Goal: Obtain resource: Download file/media

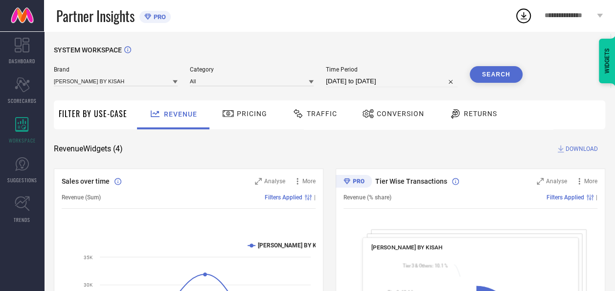
click at [399, 117] on span "Conversion" at bounding box center [400, 114] width 47 height 8
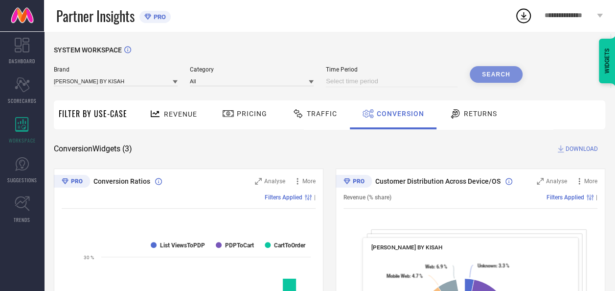
select select "8"
select select "2025"
select select "9"
select select "2025"
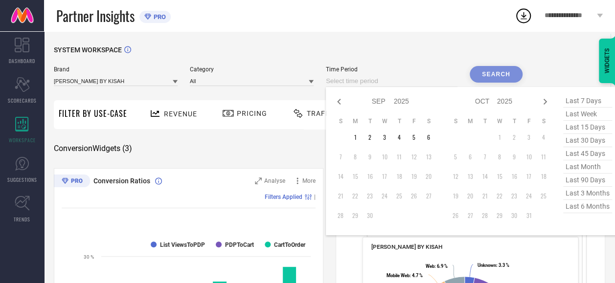
click at [446, 81] on input at bounding box center [392, 81] width 132 height 12
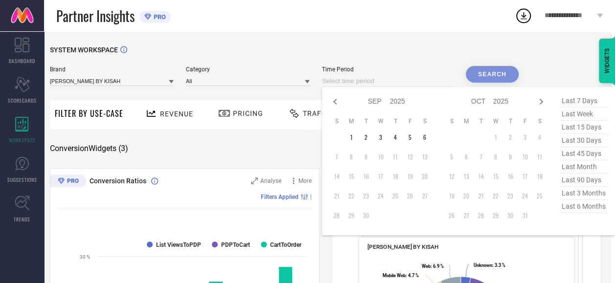
scroll to position [14, 4]
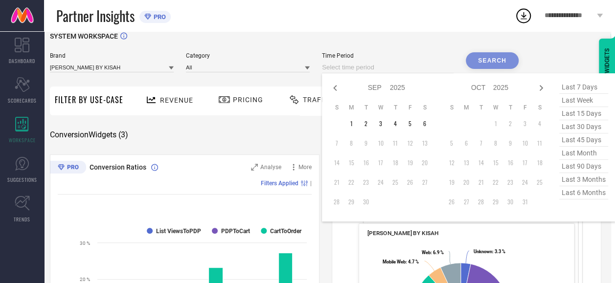
click at [588, 140] on span "last 45 days" at bounding box center [584, 140] width 49 height 13
type input "[DATE] to [DATE]"
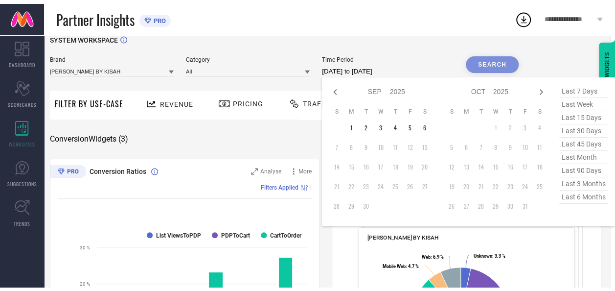
scroll to position [14, 0]
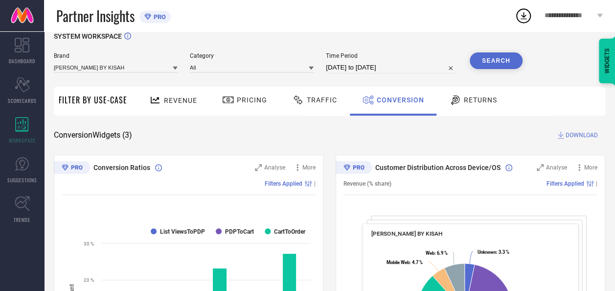
select select "6"
select select "2025"
select select "7"
select select "2025"
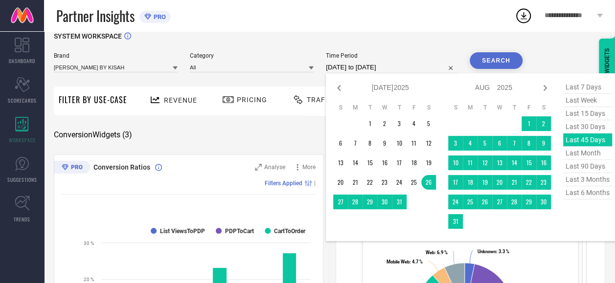
click at [411, 66] on input "[DATE] to [DATE]" at bounding box center [392, 68] width 132 height 12
type input "After [DATE]"
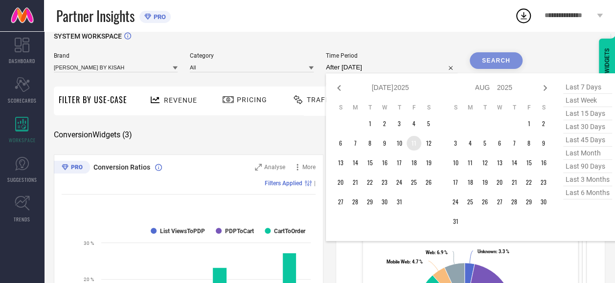
click at [415, 145] on td "11" at bounding box center [414, 143] width 15 height 15
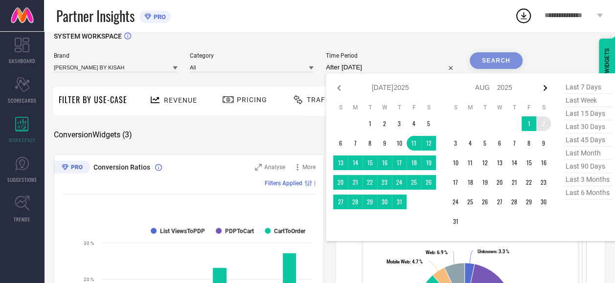
click at [545, 94] on icon at bounding box center [546, 88] width 12 height 12
select select "7"
select select "2025"
select select "8"
select select "2025"
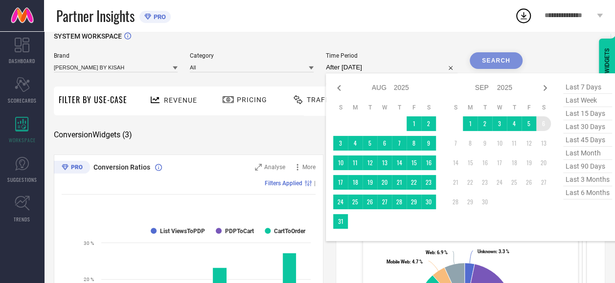
type input "[DATE] to [DATE]"
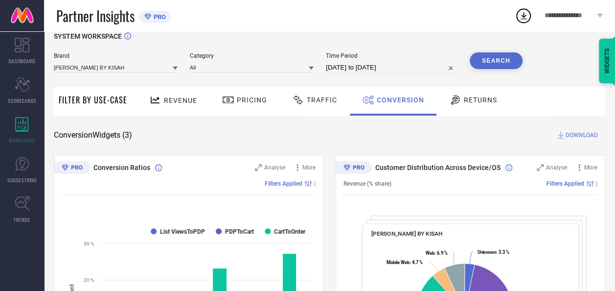
click at [504, 60] on button "Search" at bounding box center [496, 60] width 53 height 17
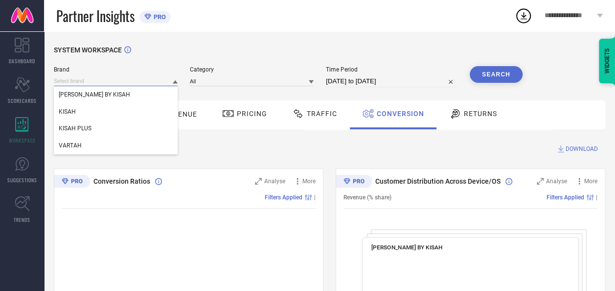
click at [172, 86] on input at bounding box center [116, 81] width 124 height 10
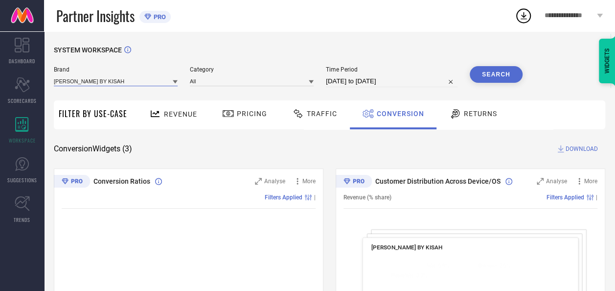
click at [160, 83] on input at bounding box center [116, 81] width 124 height 10
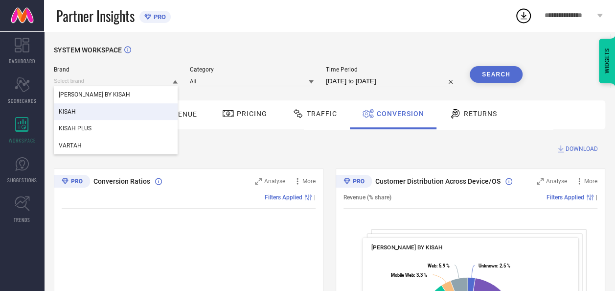
click at [94, 112] on div "KISAH" at bounding box center [116, 111] width 124 height 17
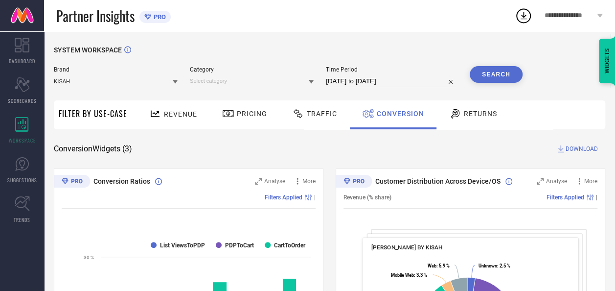
click at [314, 83] on icon at bounding box center [311, 81] width 5 height 5
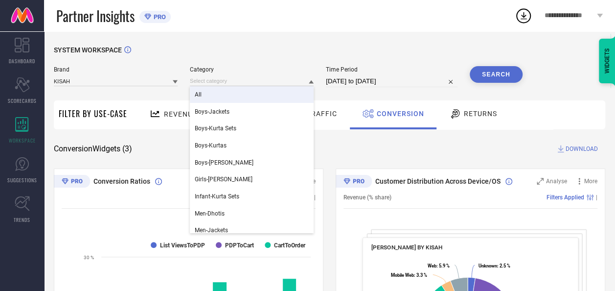
click at [253, 99] on div "All" at bounding box center [252, 94] width 124 height 17
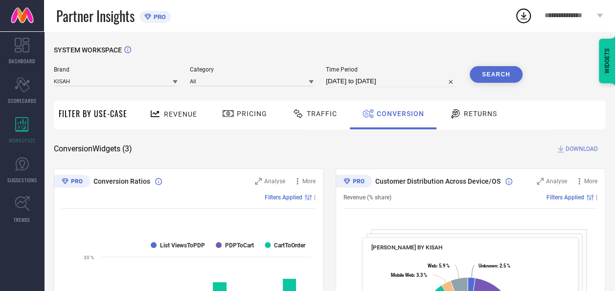
click at [499, 72] on button "Search" at bounding box center [496, 74] width 53 height 17
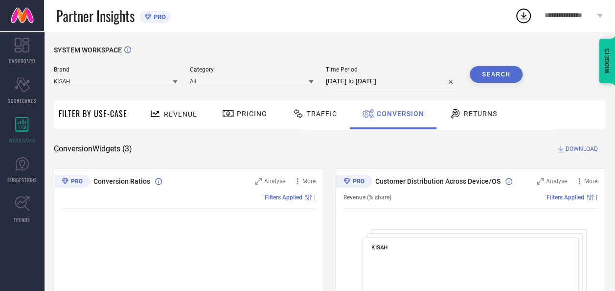
click at [499, 72] on button "Search" at bounding box center [496, 74] width 53 height 17
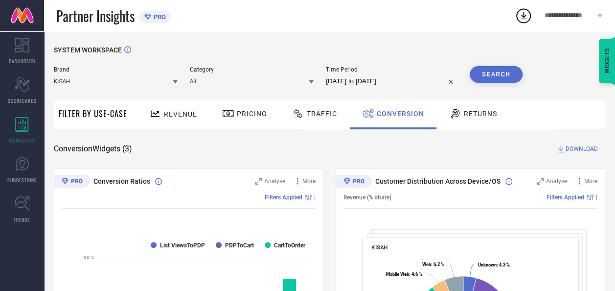
click at [586, 148] on span "DOWNLOAD" at bounding box center [582, 149] width 32 height 10
click at [530, 18] on icon at bounding box center [524, 16] width 18 height 18
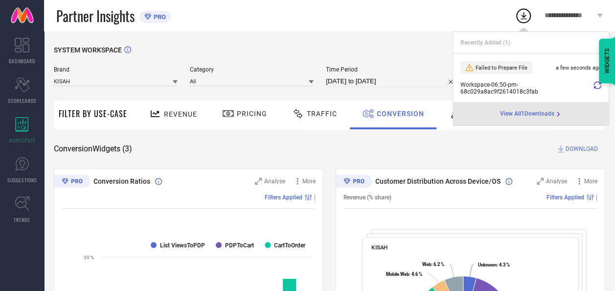
click at [598, 87] on icon at bounding box center [598, 85] width 8 height 8
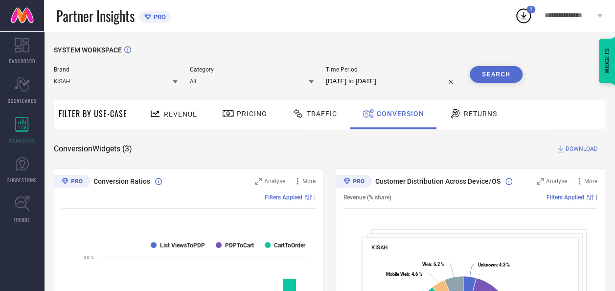
click at [522, 15] on icon at bounding box center [524, 15] width 6 height 7
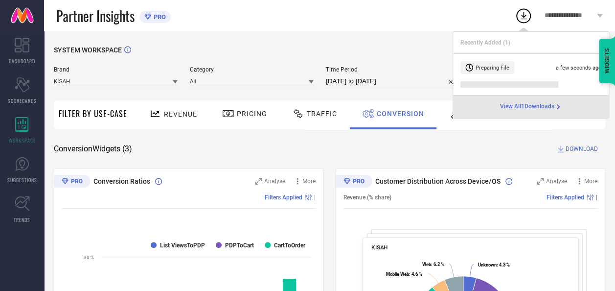
click at [517, 106] on span "View All 1 Downloads" at bounding box center [527, 107] width 54 height 8
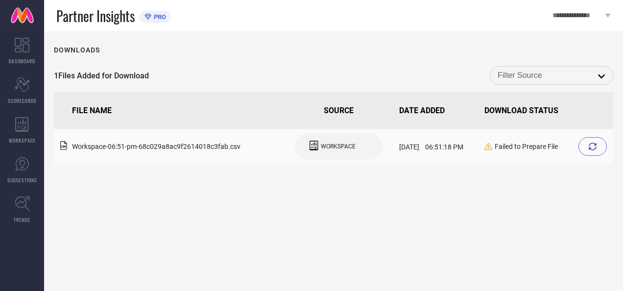
click at [588, 144] on div at bounding box center [592, 146] width 28 height 19
click at [594, 149] on icon at bounding box center [593, 146] width 8 height 8
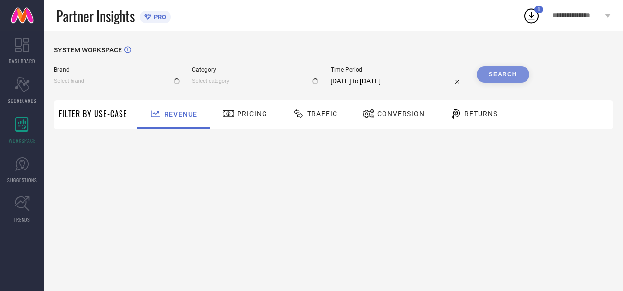
type input "[PERSON_NAME] BY KISAH"
type input "All"
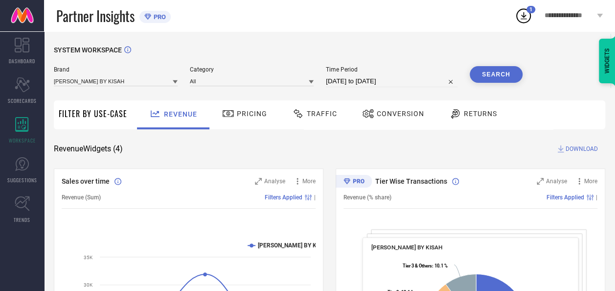
click at [527, 16] on icon at bounding box center [524, 16] width 18 height 18
click at [429, 145] on div "Revenue Widgets ( 4 ) DOWNLOAD" at bounding box center [330, 149] width 552 height 10
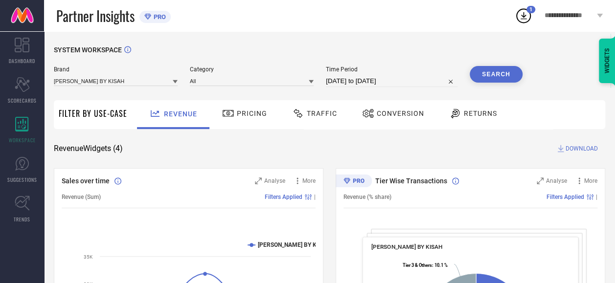
select select "7"
select select "2025"
select select "8"
select select "2025"
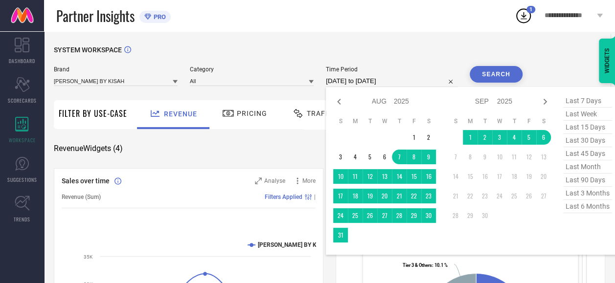
click at [419, 81] on input "[DATE] to [DATE]" at bounding box center [392, 81] width 132 height 12
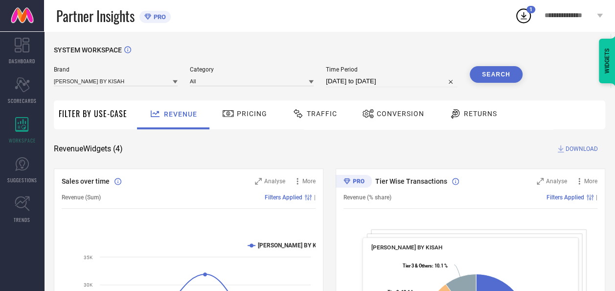
click at [174, 78] on div at bounding box center [175, 81] width 5 height 9
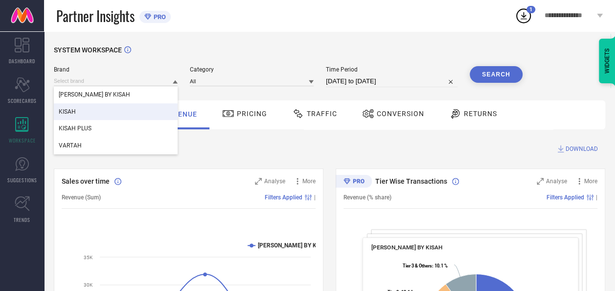
click at [117, 110] on div "KISAH" at bounding box center [116, 111] width 124 height 17
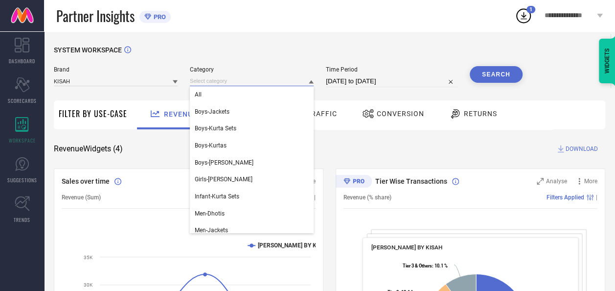
click at [275, 82] on input at bounding box center [252, 81] width 124 height 10
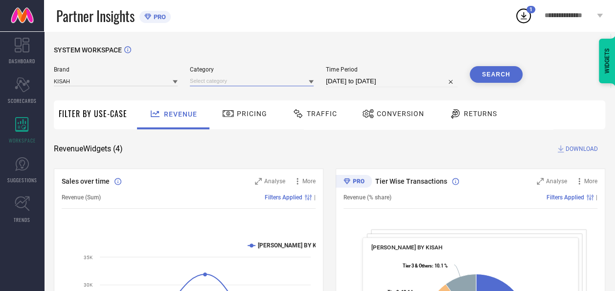
click at [263, 79] on input at bounding box center [252, 81] width 124 height 10
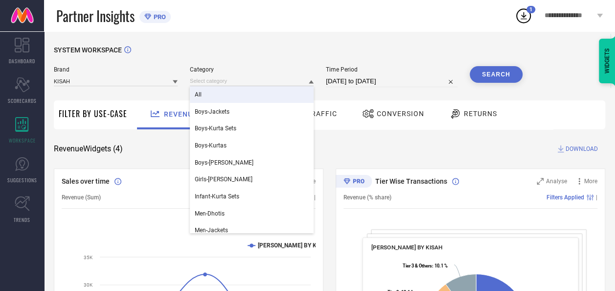
click at [214, 99] on div "All" at bounding box center [252, 94] width 124 height 17
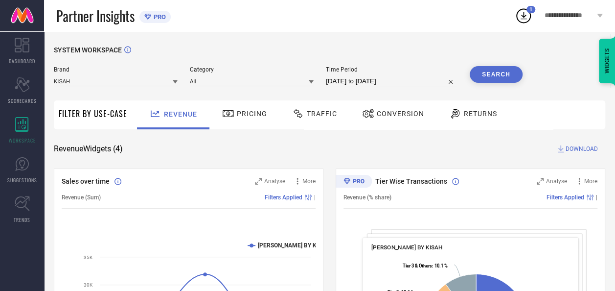
click at [499, 72] on button "Search" at bounding box center [496, 74] width 53 height 17
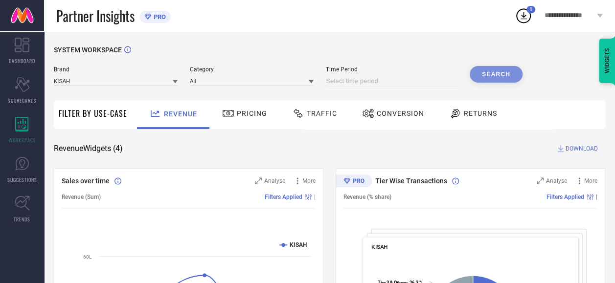
select select "8"
select select "2025"
select select "9"
select select "2025"
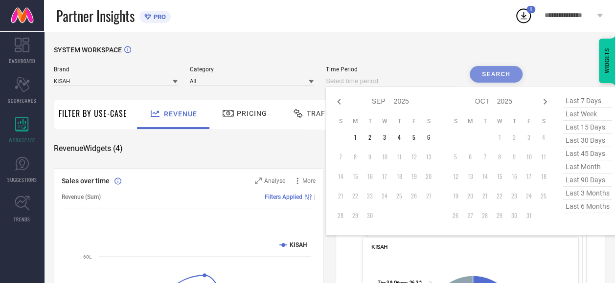
click at [442, 82] on input at bounding box center [392, 81] width 132 height 12
click at [341, 100] on icon at bounding box center [338, 102] width 3 height 6
select select "7"
select select "2025"
select select "8"
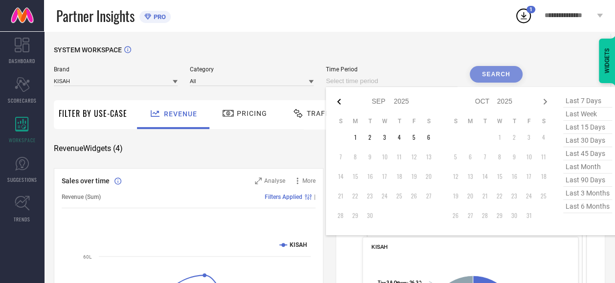
select select "2025"
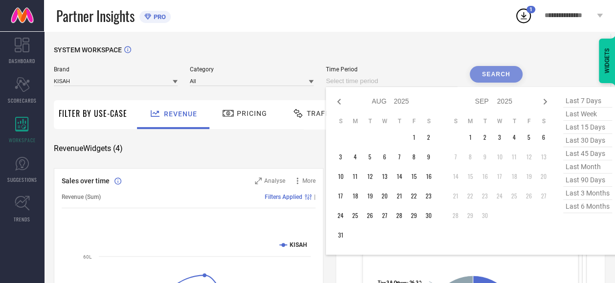
click at [341, 100] on icon at bounding box center [338, 102] width 3 height 6
select select "6"
select select "2025"
select select "7"
select select "2025"
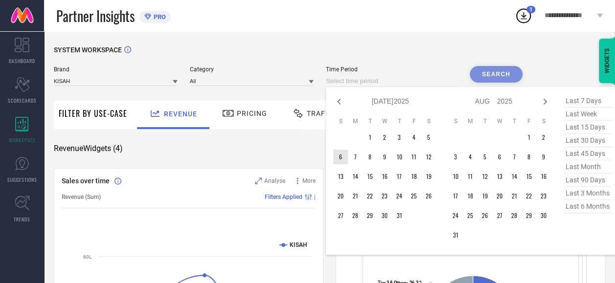
type input "After [DATE]"
click at [344, 159] on td "6" at bounding box center [340, 157] width 15 height 15
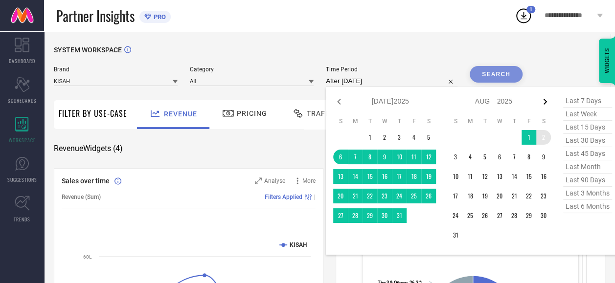
click at [548, 103] on icon at bounding box center [546, 102] width 12 height 12
select select "7"
select select "2025"
select select "8"
select select "2025"
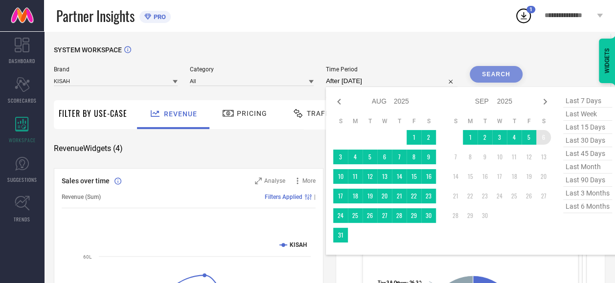
type input "[DATE] to [DATE]"
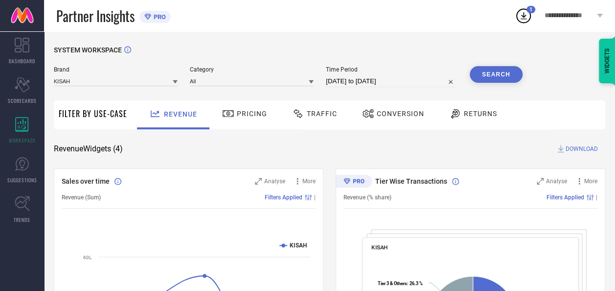
click at [510, 80] on button "Search" at bounding box center [496, 74] width 53 height 17
click at [509, 73] on button "Search" at bounding box center [496, 74] width 53 height 17
click at [581, 153] on span "DOWNLOAD" at bounding box center [582, 149] width 32 height 10
click at [521, 16] on icon at bounding box center [524, 16] width 18 height 18
click at [339, 147] on div "Revenue Widgets ( 4 ) DOWNLOAD" at bounding box center [330, 149] width 552 height 10
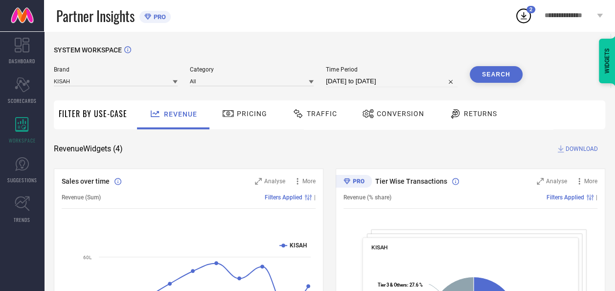
click at [401, 113] on span "Conversion" at bounding box center [400, 114] width 47 height 8
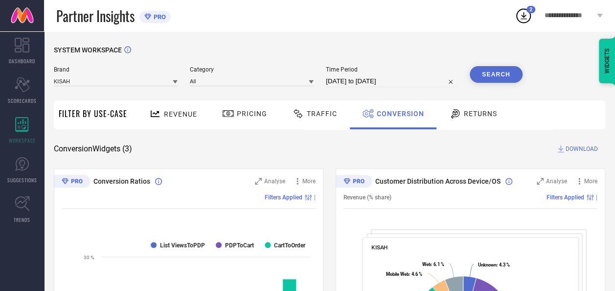
click at [574, 150] on span "DOWNLOAD" at bounding box center [582, 149] width 32 height 10
click at [524, 20] on icon at bounding box center [524, 16] width 18 height 18
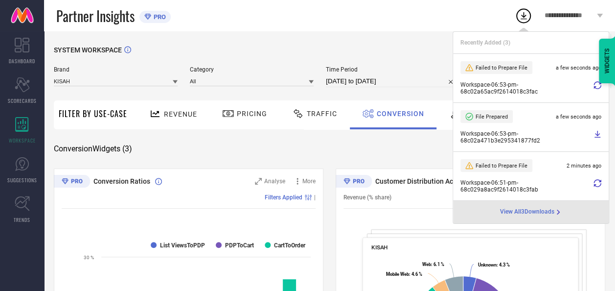
click at [594, 84] on icon at bounding box center [598, 85] width 8 height 8
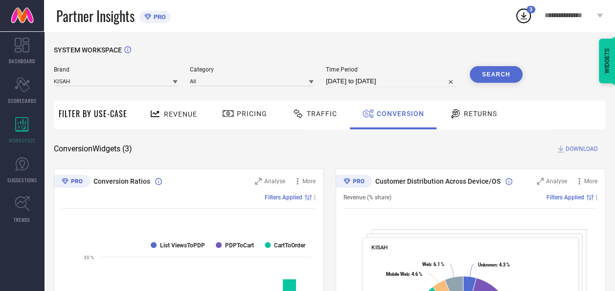
click at [525, 13] on icon at bounding box center [524, 16] width 18 height 18
click at [561, 12] on span "**********" at bounding box center [570, 16] width 50 height 8
click at [528, 16] on icon at bounding box center [524, 16] width 18 height 18
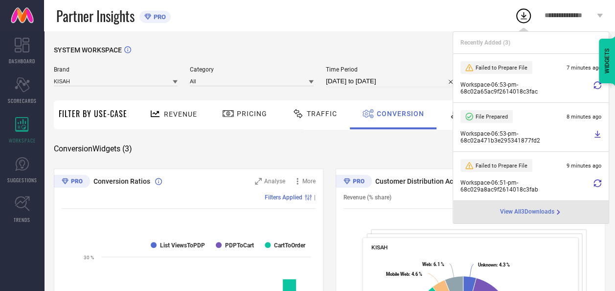
click at [594, 90] on div at bounding box center [598, 88] width 8 height 14
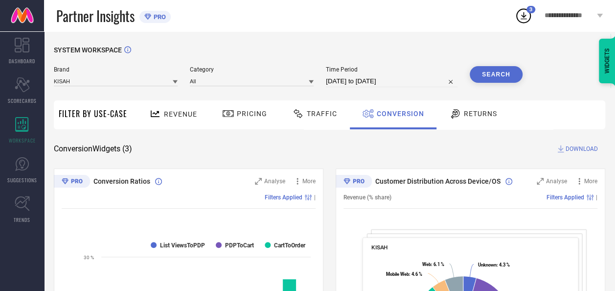
click at [523, 16] on icon at bounding box center [524, 16] width 18 height 18
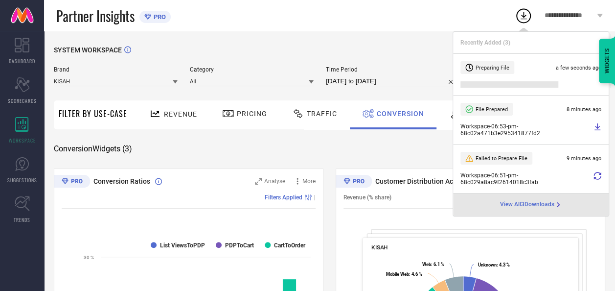
click at [432, 22] on div "Partner Insights PRO" at bounding box center [285, 15] width 459 height 31
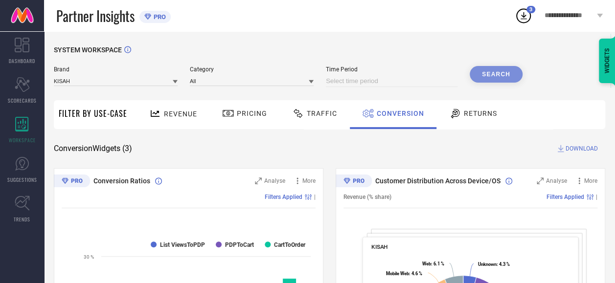
select select "8"
select select "2025"
select select "9"
select select "2025"
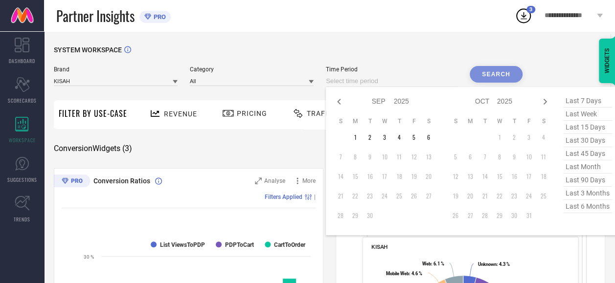
click at [430, 80] on input at bounding box center [392, 81] width 132 height 12
click at [576, 154] on span "last 45 days" at bounding box center [588, 153] width 49 height 13
type input "[DATE] to [DATE]"
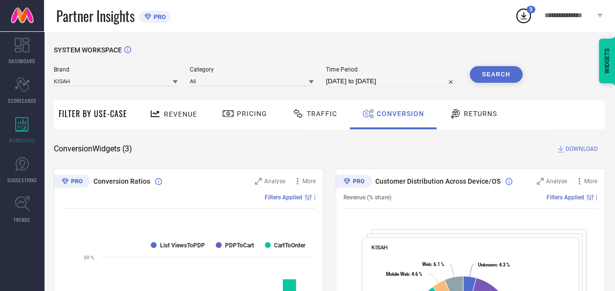
click at [497, 73] on button "Search" at bounding box center [496, 74] width 53 height 17
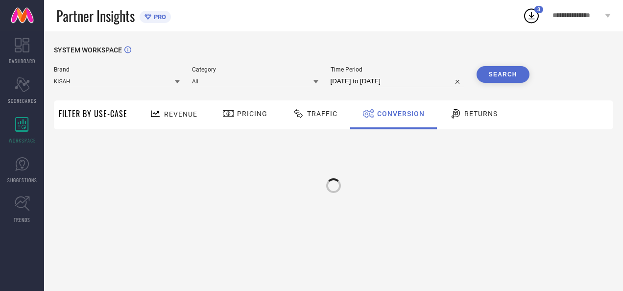
click at [497, 73] on button "Search" at bounding box center [502, 74] width 53 height 17
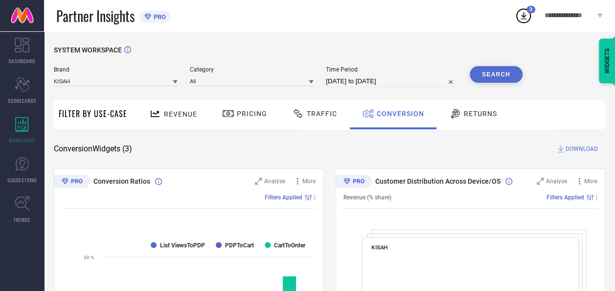
click at [570, 151] on span "DOWNLOAD" at bounding box center [582, 149] width 32 height 10
click at [525, 14] on icon at bounding box center [524, 16] width 18 height 18
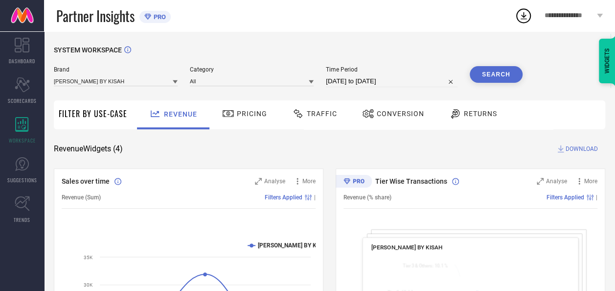
click at [398, 114] on span "Conversion" at bounding box center [400, 114] width 47 height 8
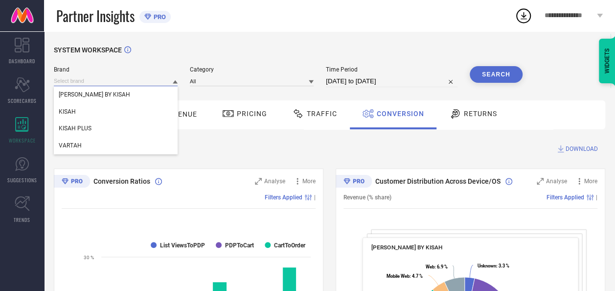
click at [167, 80] on input at bounding box center [116, 81] width 124 height 10
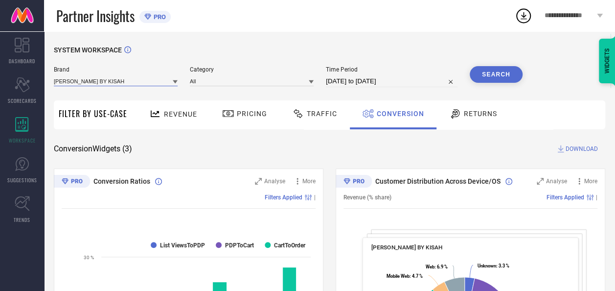
click at [130, 84] on input at bounding box center [116, 81] width 124 height 10
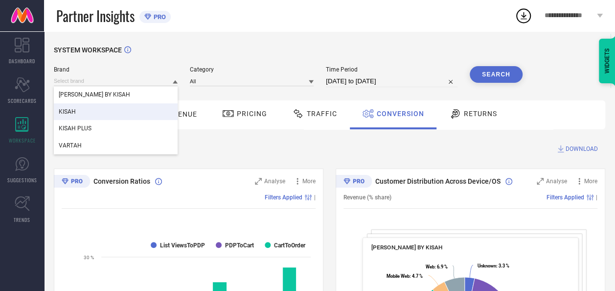
click at [90, 108] on div "KISAH" at bounding box center [116, 111] width 124 height 17
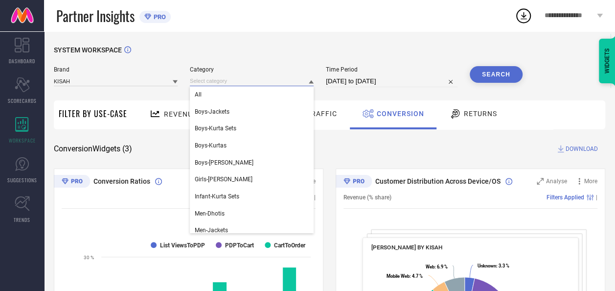
click at [257, 80] on input at bounding box center [252, 81] width 124 height 10
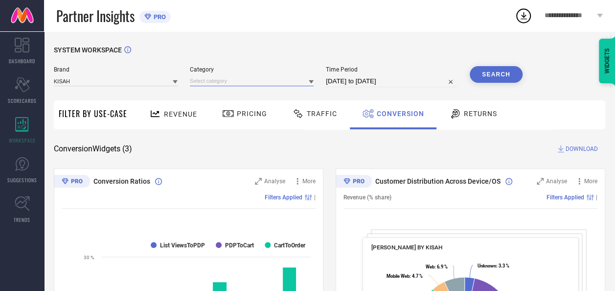
click at [237, 82] on input at bounding box center [252, 81] width 124 height 10
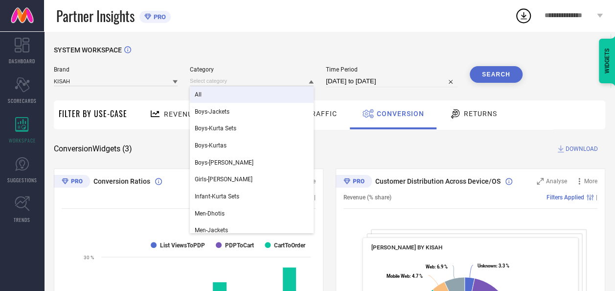
click at [221, 97] on div "All" at bounding box center [252, 94] width 124 height 17
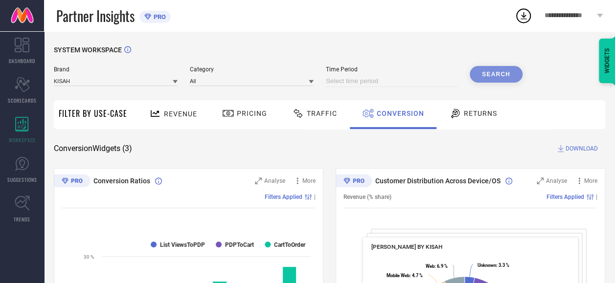
click at [450, 79] on input at bounding box center [392, 81] width 132 height 12
select select "8"
select select "2025"
select select "9"
select select "2025"
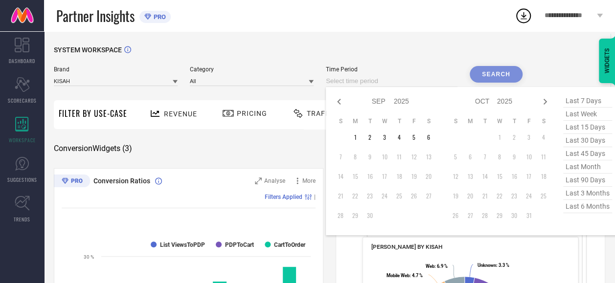
click at [583, 153] on span "last 45 days" at bounding box center [588, 153] width 49 height 13
type input "[DATE] to [DATE]"
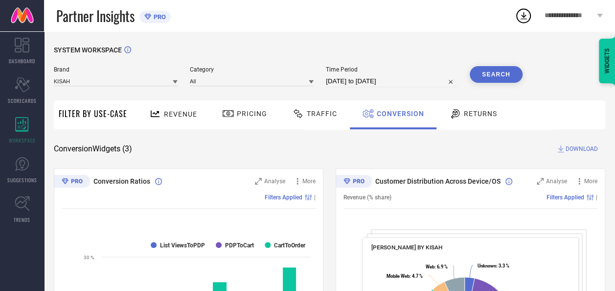
click at [498, 75] on button "Search" at bounding box center [496, 74] width 53 height 17
click at [575, 146] on span "DOWNLOAD" at bounding box center [582, 149] width 32 height 10
click at [520, 16] on icon at bounding box center [524, 16] width 18 height 18
click at [418, 20] on div "Partner Insights PRO" at bounding box center [285, 15] width 459 height 31
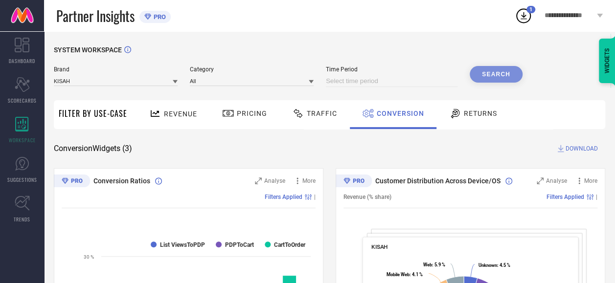
select select "8"
select select "2025"
select select "9"
select select "2025"
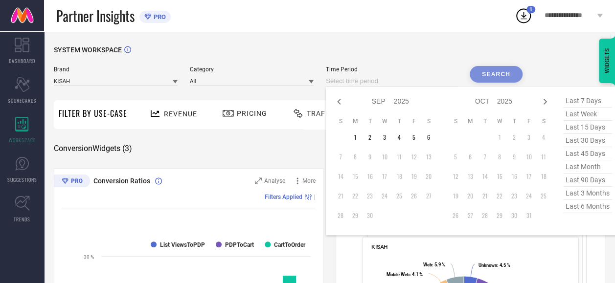
click at [412, 79] on input at bounding box center [392, 81] width 132 height 12
click at [341, 101] on icon at bounding box center [339, 102] width 12 height 12
select select "7"
select select "2025"
select select "8"
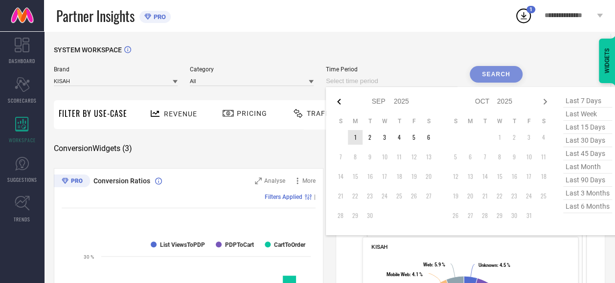
select select "2025"
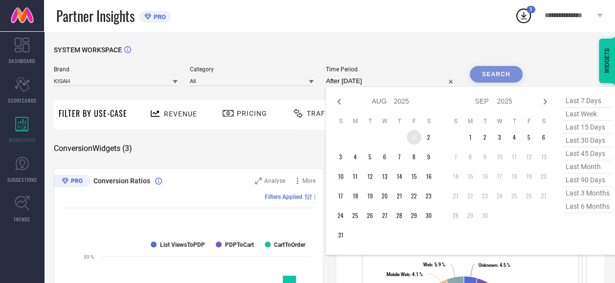
click at [417, 140] on td "1" at bounding box center [414, 137] width 15 height 15
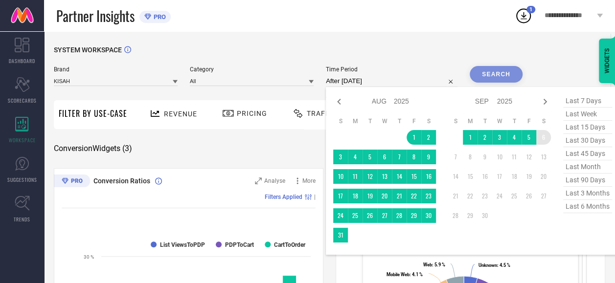
type input "01-08-2025 to 06-09-2025"
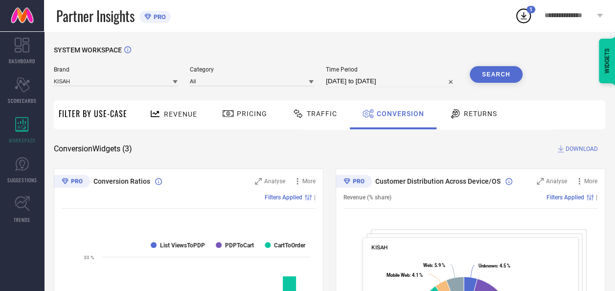
click at [502, 76] on button "Search" at bounding box center [496, 74] width 53 height 17
click at [501, 73] on button "Search" at bounding box center [496, 74] width 53 height 17
click at [584, 148] on span "DOWNLOAD" at bounding box center [582, 149] width 32 height 10
